Goal: Task Accomplishment & Management: Complete application form

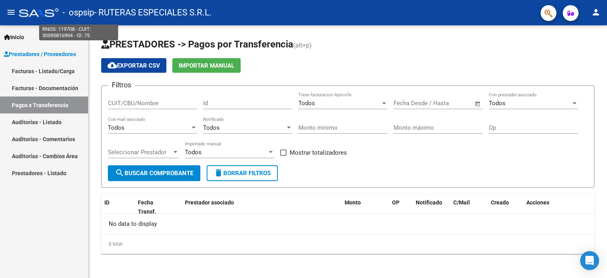
click at [82, 17] on span "- ospsip" at bounding box center [78, 12] width 32 height 17
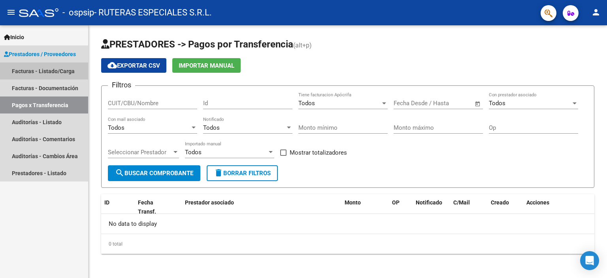
click at [54, 68] on link "Facturas - Listado/Carga" at bounding box center [44, 70] width 88 height 17
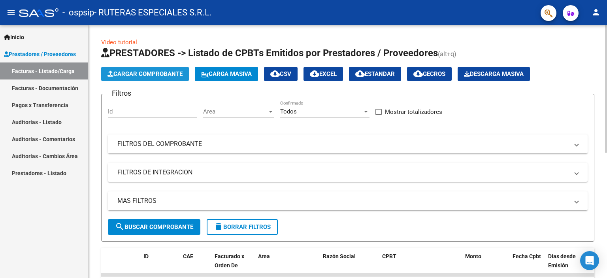
click at [161, 75] on span "Cargar Comprobante" at bounding box center [145, 73] width 75 height 7
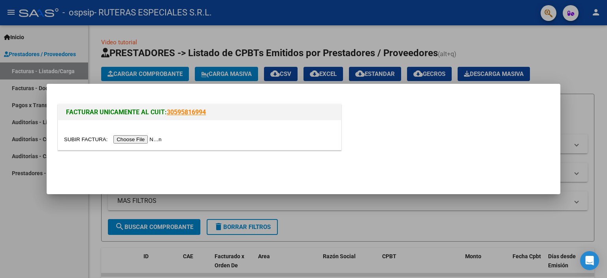
click at [146, 139] on input "file" at bounding box center [114, 139] width 100 height 8
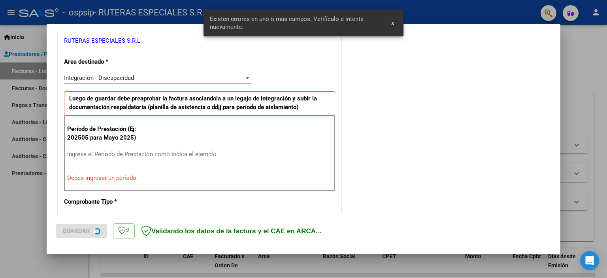
scroll to position [169, 0]
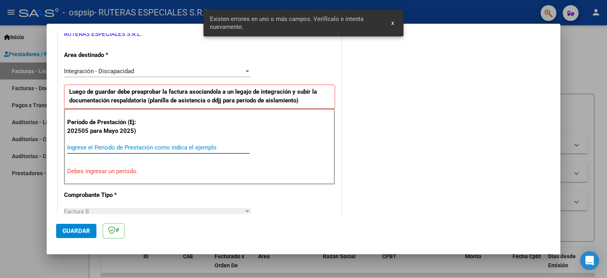
click at [129, 148] on input "Ingrese el Período de Prestación como indica el ejemplo" at bounding box center [158, 147] width 183 height 7
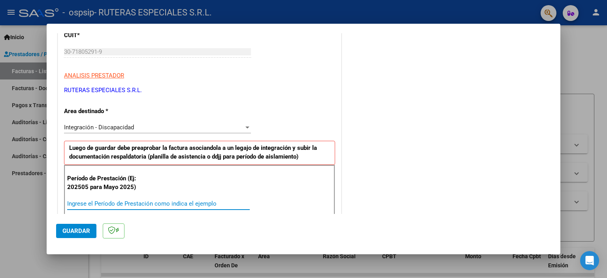
scroll to position [119, 0]
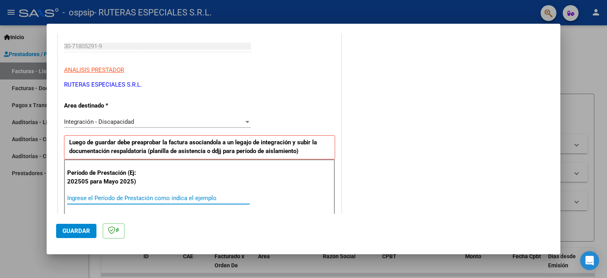
type input "-1"
type input "202509"
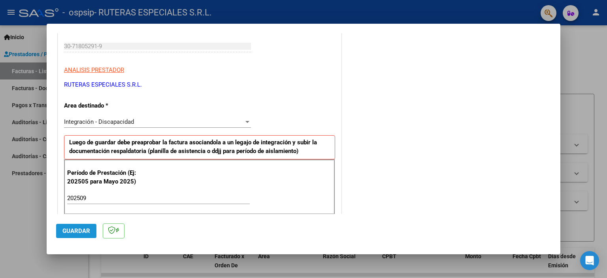
click at [75, 231] on span "Guardar" at bounding box center [76, 230] width 28 height 7
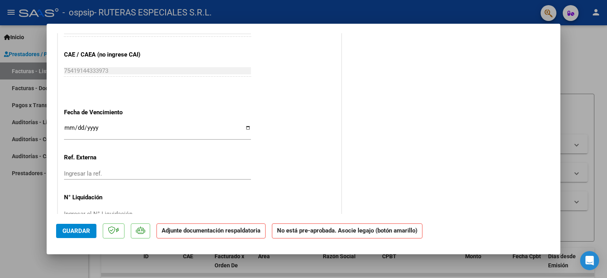
scroll to position [466, 0]
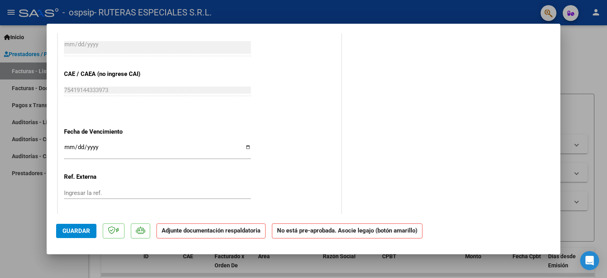
click at [246, 147] on input "Ingresar la fecha" at bounding box center [157, 150] width 187 height 13
type input "[DATE]"
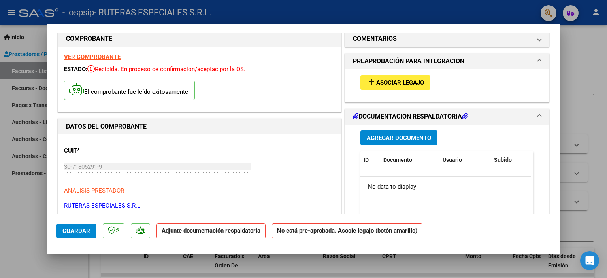
scroll to position [0, 0]
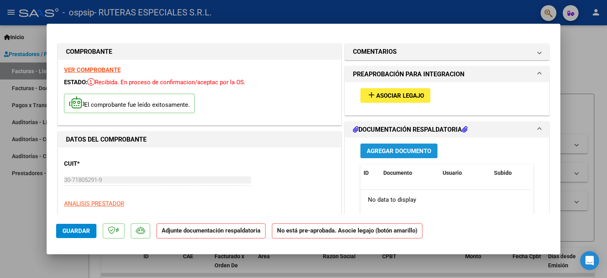
click at [387, 150] on span "Agregar Documento" at bounding box center [399, 151] width 64 height 7
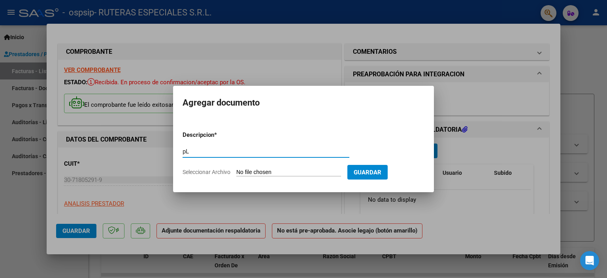
type input "p"
type input "Planilla de asistencia"
click at [293, 171] on input "Seleccionar Archivo" at bounding box center [288, 173] width 105 height 8
type input "C:\fakepath\IZZI DOMINGO SEPTIEMBRE PLANILLA 20251013_11185549.pdf"
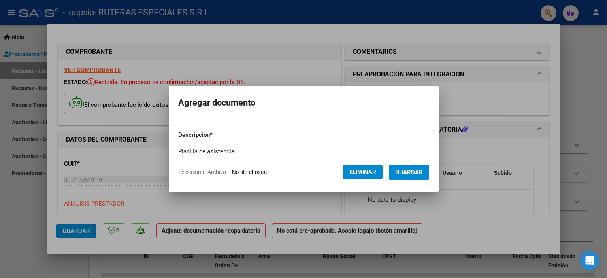
click at [419, 170] on span "Guardar" at bounding box center [409, 172] width 28 height 7
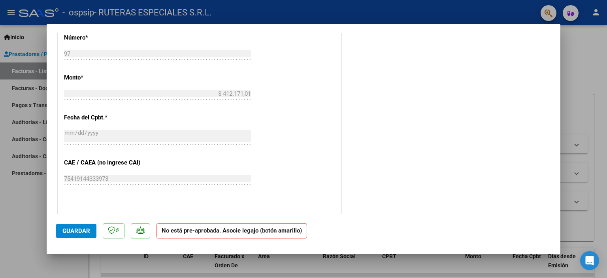
scroll to position [308, 0]
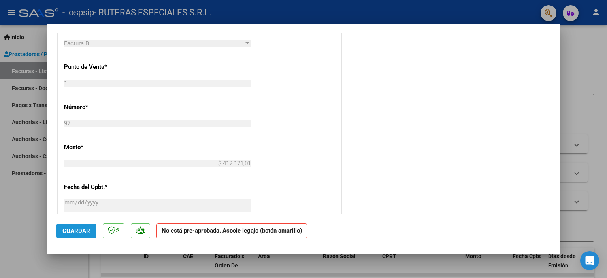
click at [76, 228] on span "Guardar" at bounding box center [76, 230] width 28 height 7
